Goal: Task Accomplishment & Management: Use online tool/utility

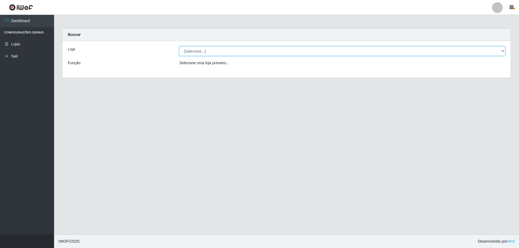
click at [259, 47] on select "[Selecione...] SuperShow Bis - Avenida 6 SuperShow [GEOGRAPHIC_DATA]" at bounding box center [342, 50] width 326 height 9
select select "60"
click at [179, 46] on select "[Selecione...] SuperShow Bis - Avenida 6 SuperShow [GEOGRAPHIC_DATA]" at bounding box center [342, 50] width 326 height 9
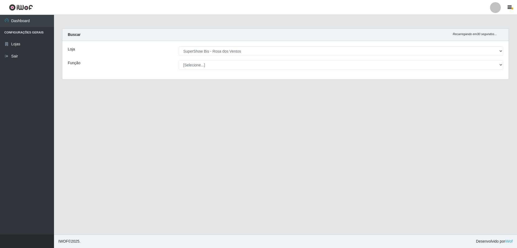
click at [221, 58] on div "Loja [Selecione...] SuperShow Bis - Avenida 6 SuperShow [GEOGRAPHIC_DATA] Funçã…" at bounding box center [285, 60] width 447 height 38
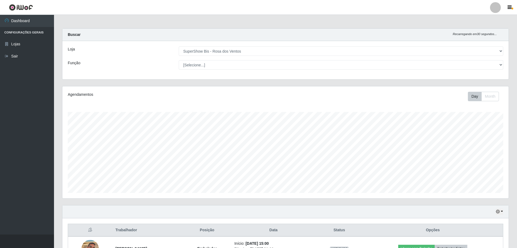
scroll to position [112, 447]
click at [220, 62] on select "[Selecione...] ASG ASG + ASG ++ Auxiliar de Cozinha Balconista de Açougue Balco…" at bounding box center [341, 64] width 325 height 9
select select "1"
click at [179, 60] on select "[Selecione...] ASG ASG + ASG ++ Auxiliar de Cozinha Balconista de Açougue Balco…" at bounding box center [341, 64] width 325 height 9
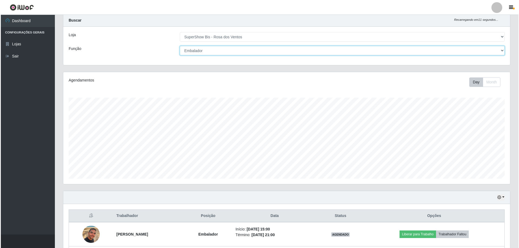
scroll to position [62, 0]
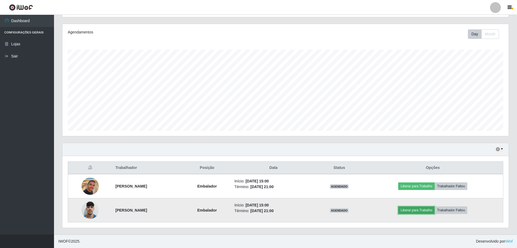
click at [428, 213] on button "Liberar para Trabalho" at bounding box center [416, 211] width 36 height 8
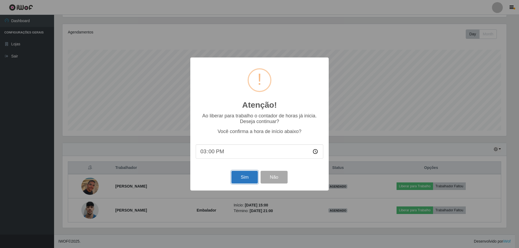
click at [241, 177] on button "Sim" at bounding box center [244, 177] width 26 height 13
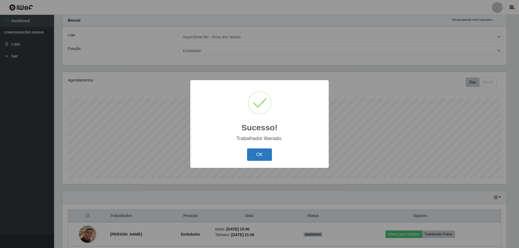
click at [257, 157] on button "OK" at bounding box center [259, 155] width 25 height 13
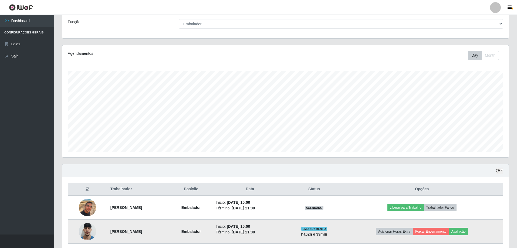
scroll to position [62, 0]
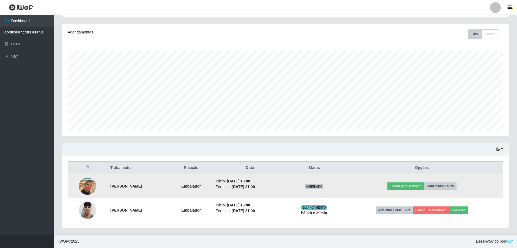
click at [92, 191] on img at bounding box center [87, 186] width 17 height 31
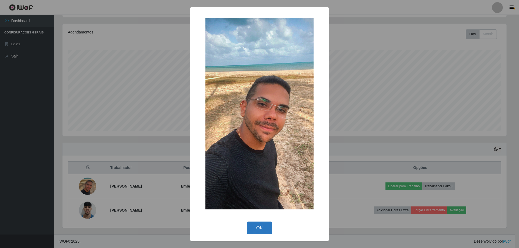
click at [259, 226] on button "OK" at bounding box center [259, 228] width 25 height 13
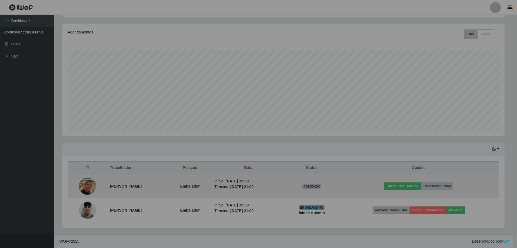
scroll to position [112, 447]
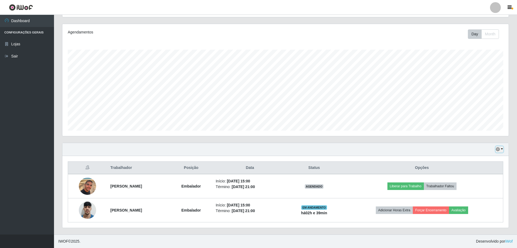
click at [501, 151] on button "button" at bounding box center [500, 149] width 8 height 6
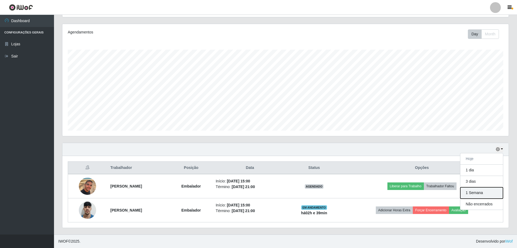
drag, startPoint x: 474, startPoint y: 194, endPoint x: 469, endPoint y: 191, distance: 5.9
click at [473, 195] on button "1 Semana" at bounding box center [482, 192] width 43 height 11
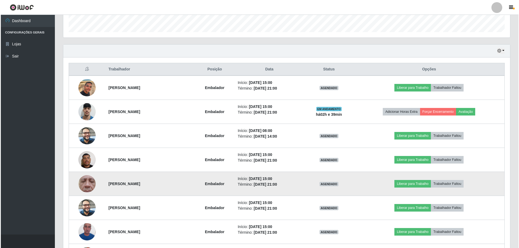
scroll to position [170, 0]
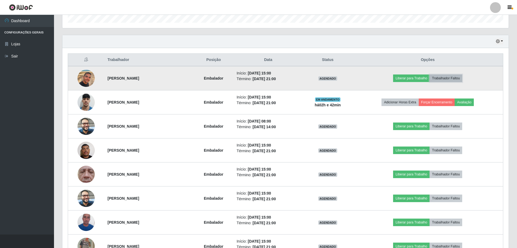
click at [453, 80] on button "Trabalhador Faltou" at bounding box center [446, 79] width 33 height 8
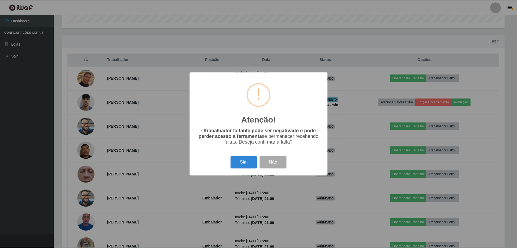
scroll to position [112, 444]
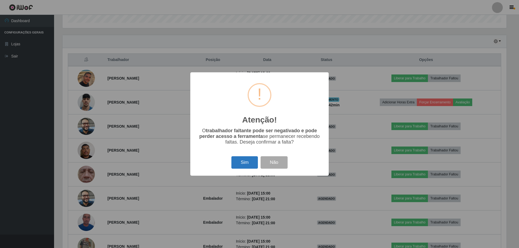
click at [242, 163] on button "Sim" at bounding box center [244, 162] width 26 height 13
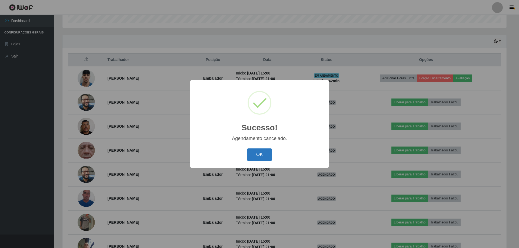
click at [254, 154] on button "OK" at bounding box center [259, 155] width 25 height 13
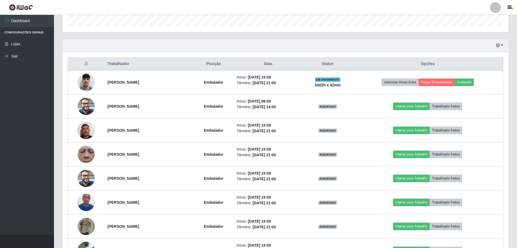
scroll to position [62, 0]
